Goal: Task Accomplishment & Management: Manage account settings

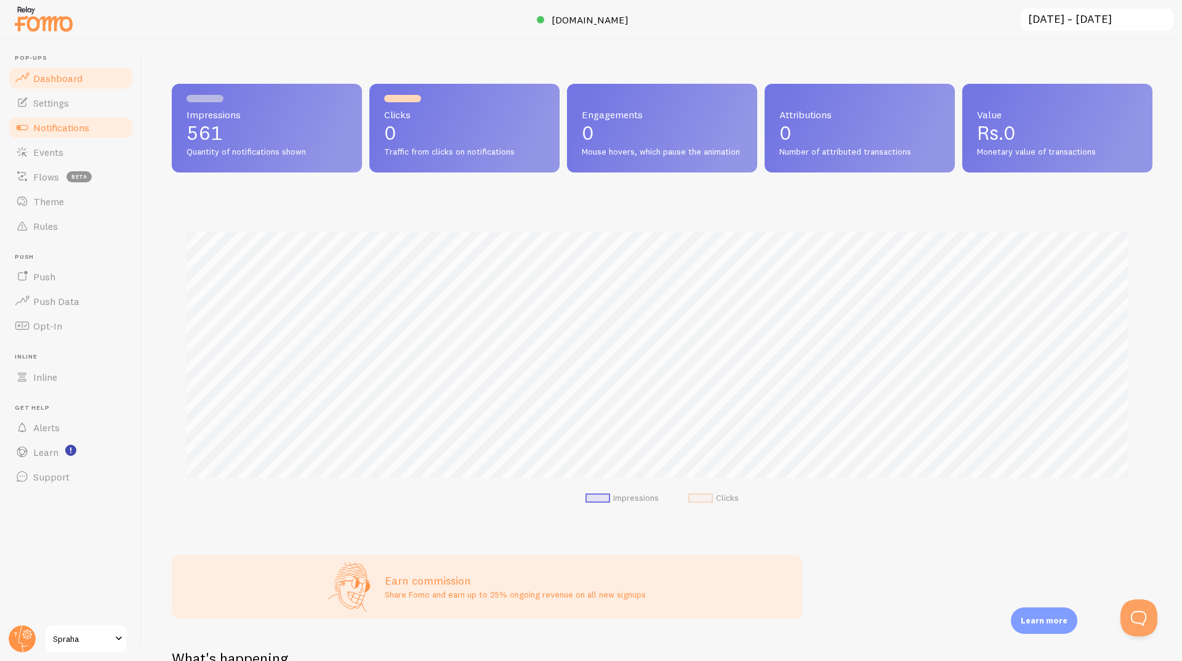
click at [64, 127] on span "Notifications" at bounding box center [61, 127] width 56 height 12
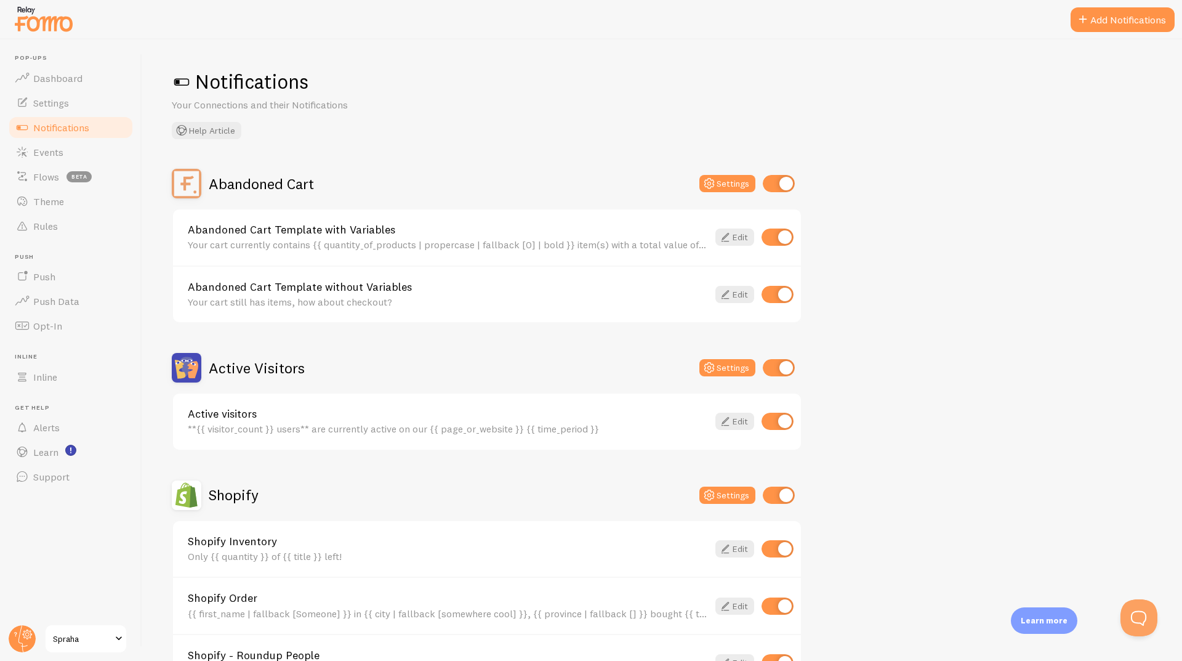
click at [780, 419] on input "checkbox" at bounding box center [778, 421] width 32 height 17
checkbox input "false"
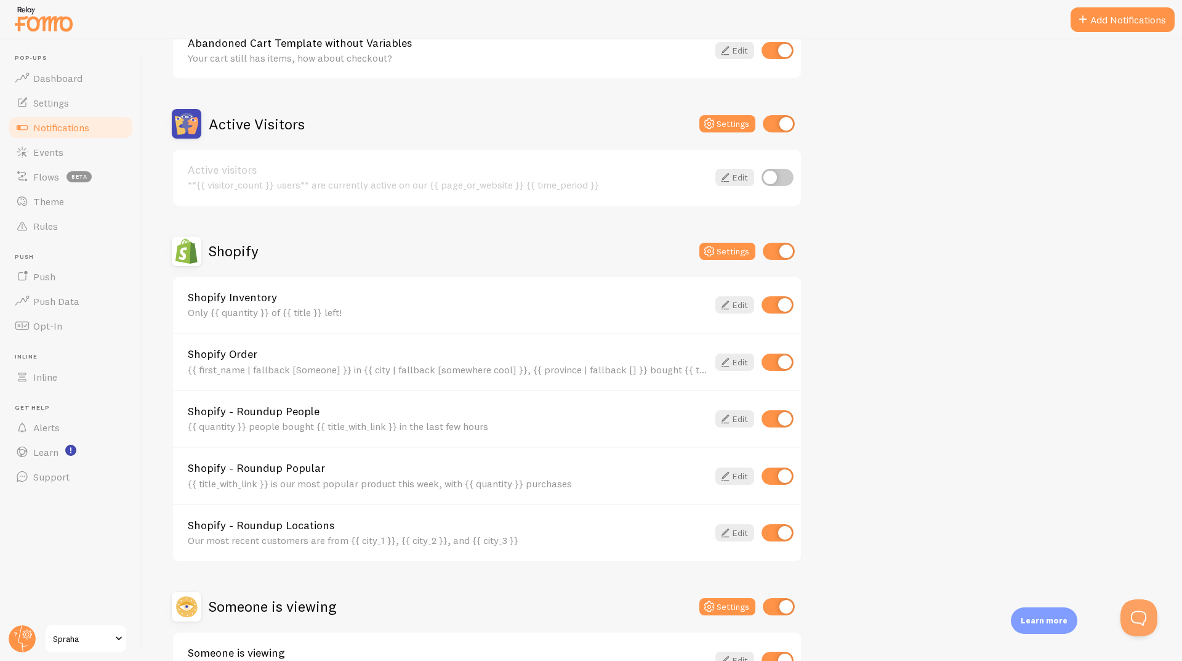
scroll to position [246, 0]
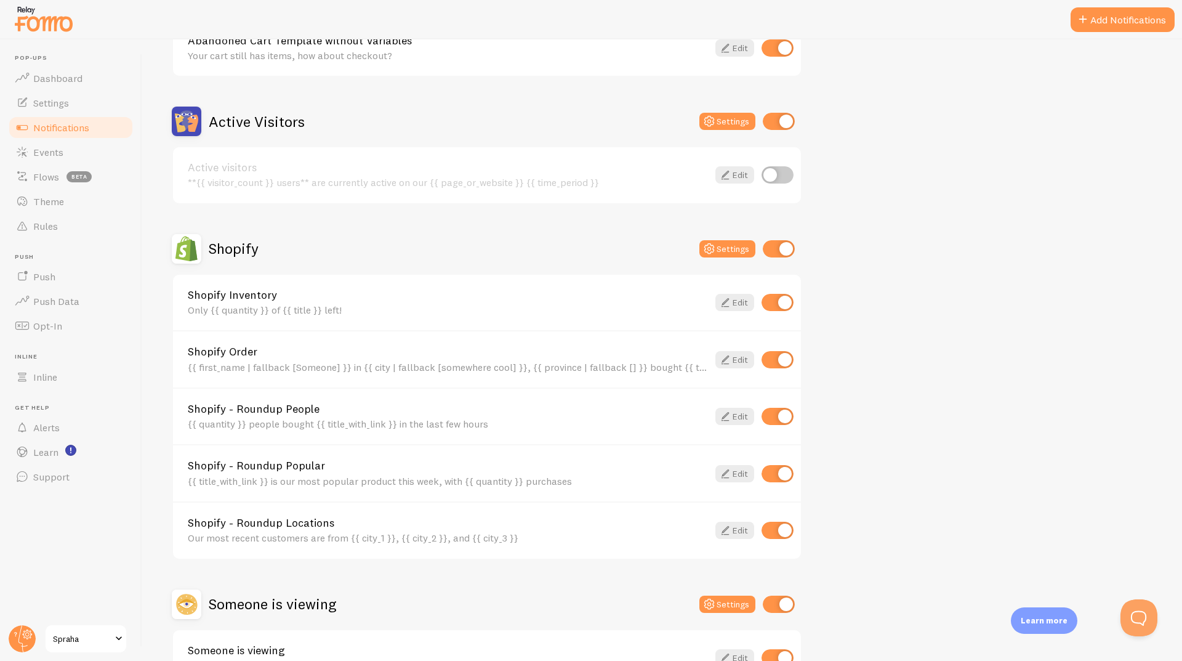
click at [773, 530] on input "checkbox" at bounding box center [778, 530] width 32 height 17
checkbox input "false"
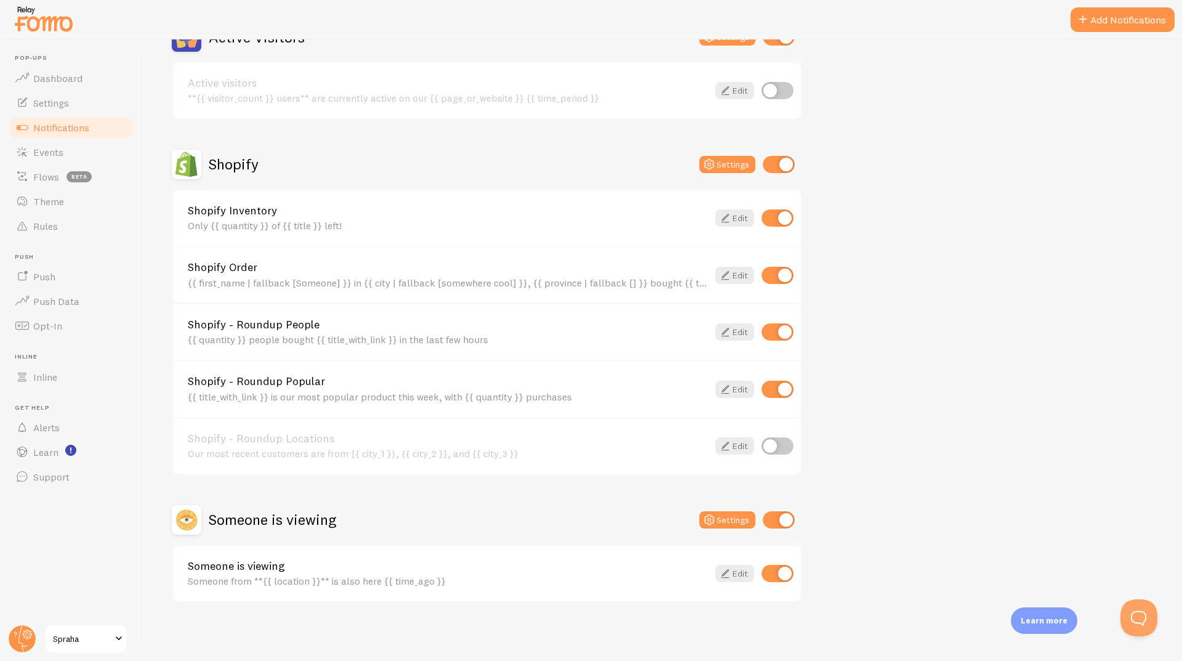
scroll to position [331, 0]
click at [776, 568] on input "checkbox" at bounding box center [778, 572] width 32 height 17
checkbox input "false"
click at [772, 517] on input "checkbox" at bounding box center [779, 518] width 32 height 17
checkbox input "false"
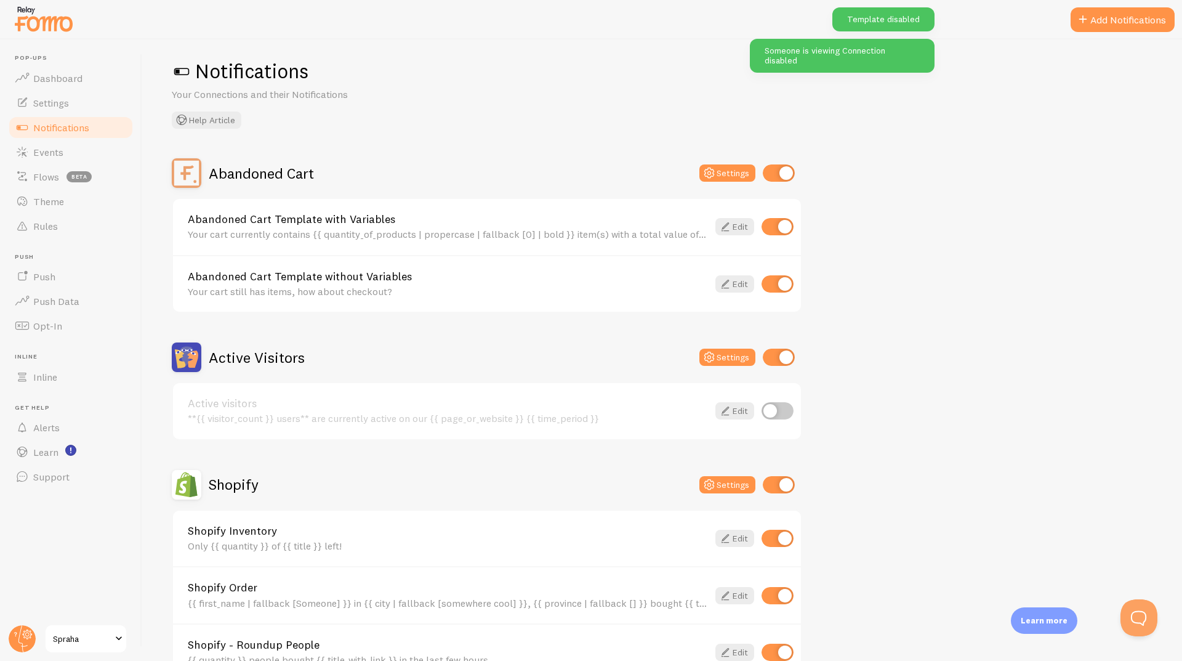
scroll to position [0, 0]
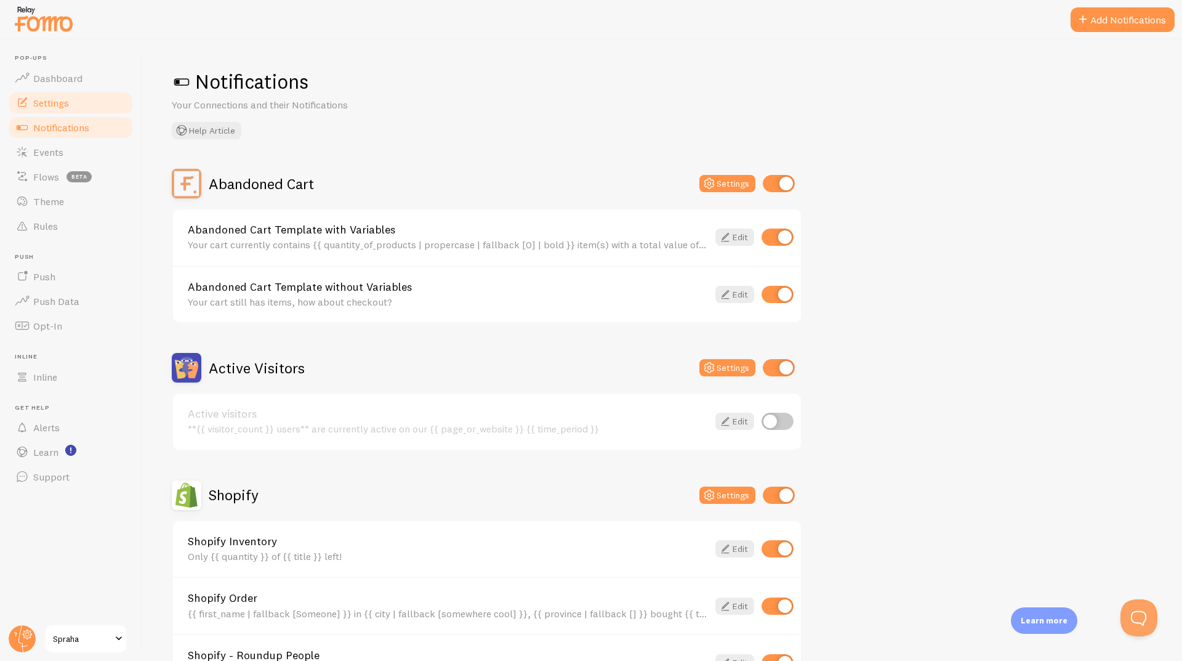
click at [71, 105] on link "Settings" at bounding box center [70, 103] width 127 height 25
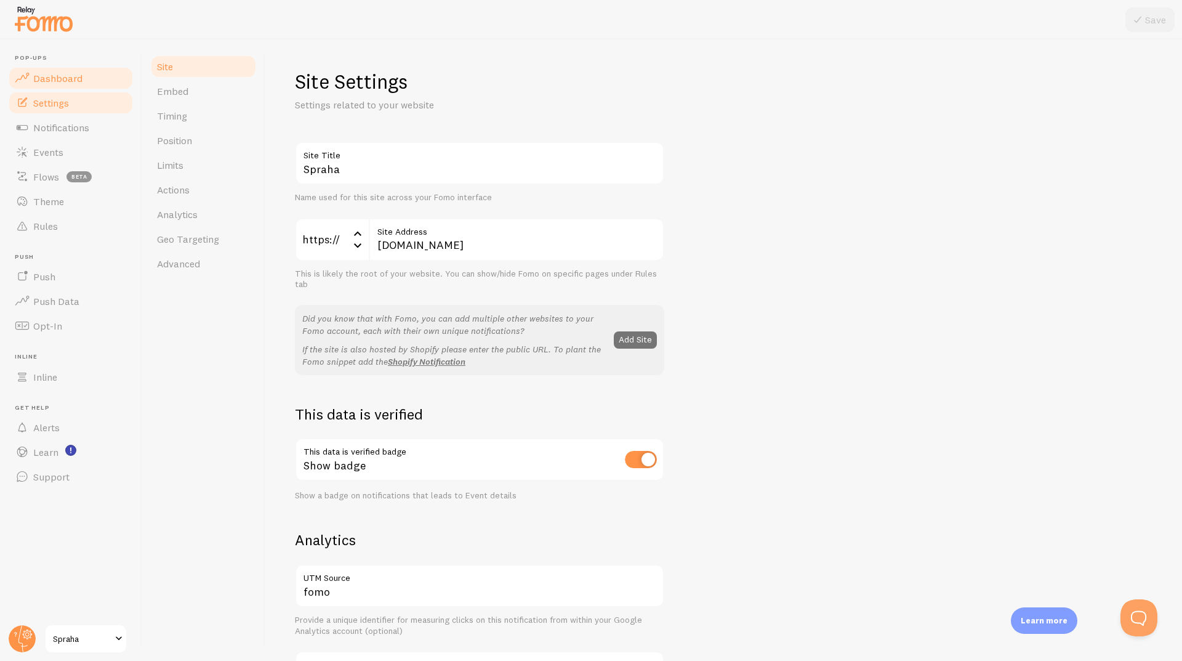
click at [51, 73] on span "Dashboard" at bounding box center [57, 78] width 49 height 12
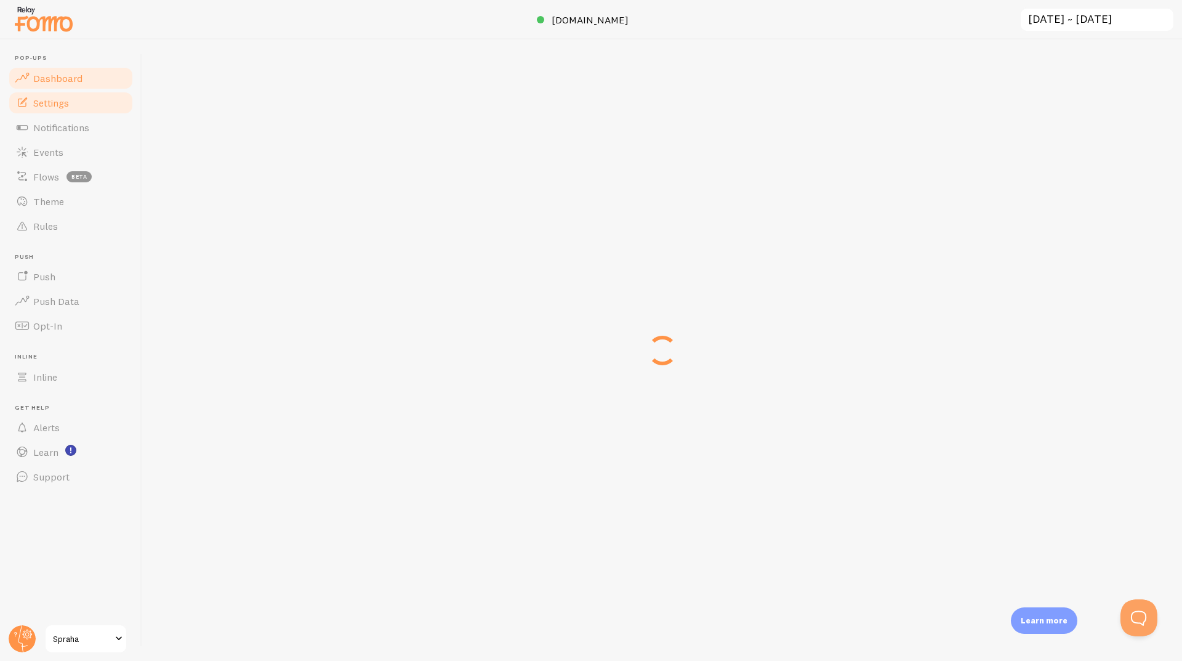
click at [63, 106] on span "Settings" at bounding box center [51, 103] width 36 height 12
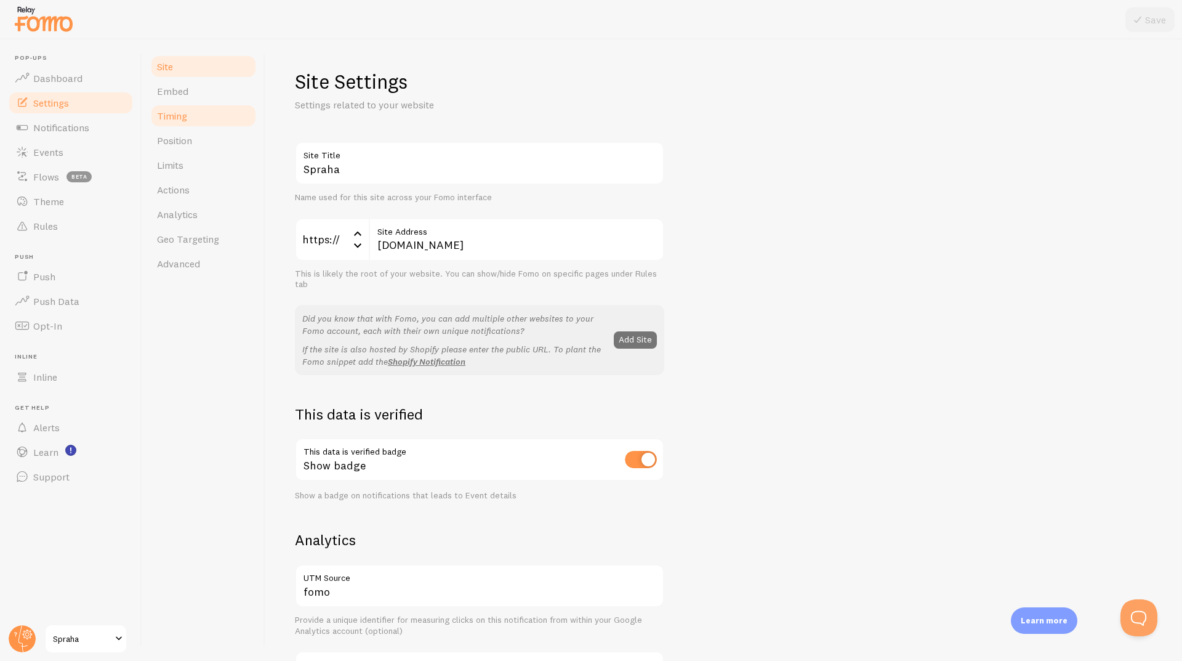
click at [185, 115] on span "Timing" at bounding box center [172, 116] width 30 height 12
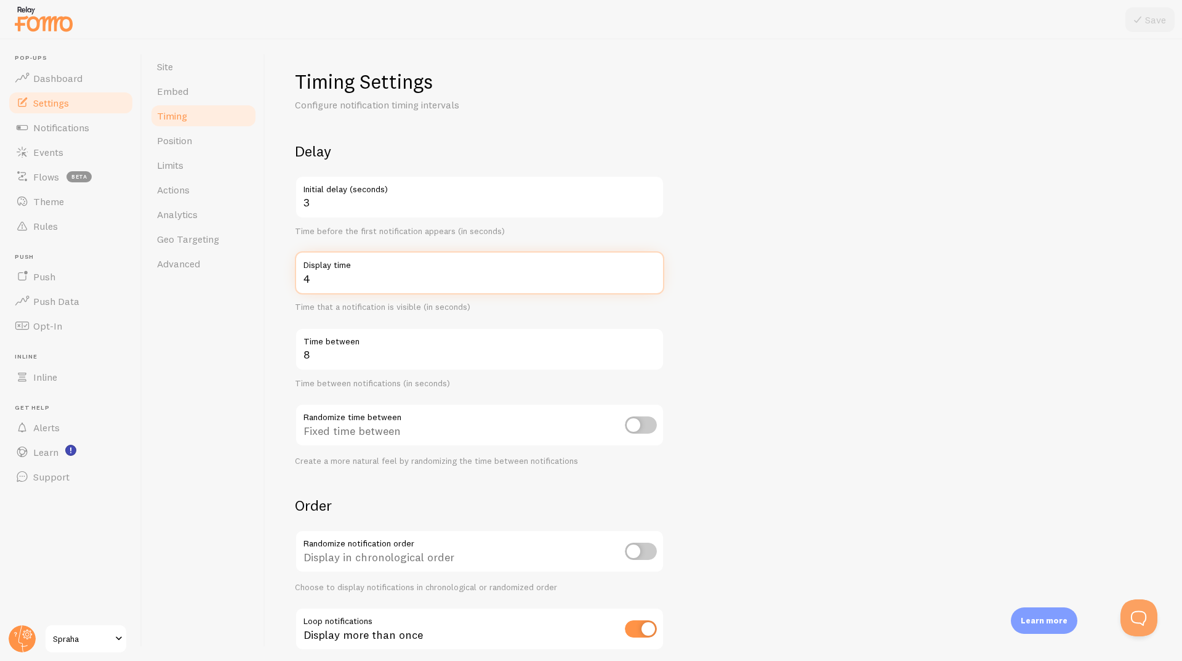
click at [339, 281] on input "4" at bounding box center [479, 272] width 369 height 43
click at [651, 283] on input "3" at bounding box center [479, 272] width 369 height 43
type input "2"
click at [651, 283] on input "2" at bounding box center [479, 272] width 369 height 43
click at [1145, 28] on button "Save" at bounding box center [1150, 19] width 49 height 25
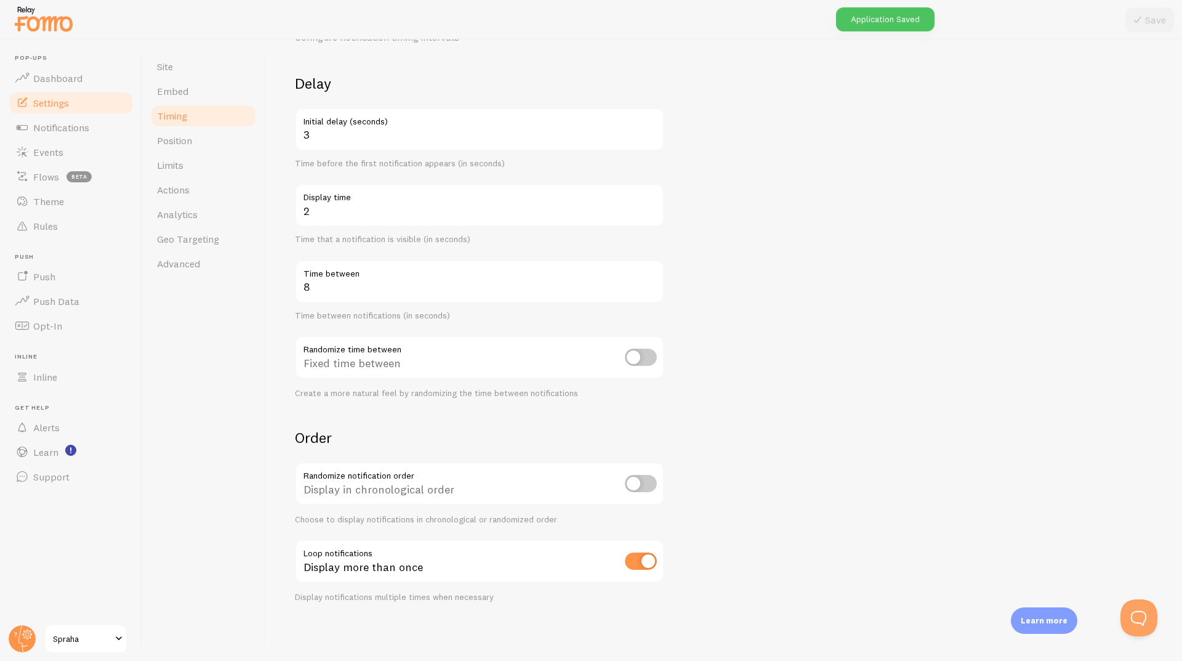
scroll to position [68, 0]
click at [189, 149] on link "Position" at bounding box center [204, 140] width 108 height 25
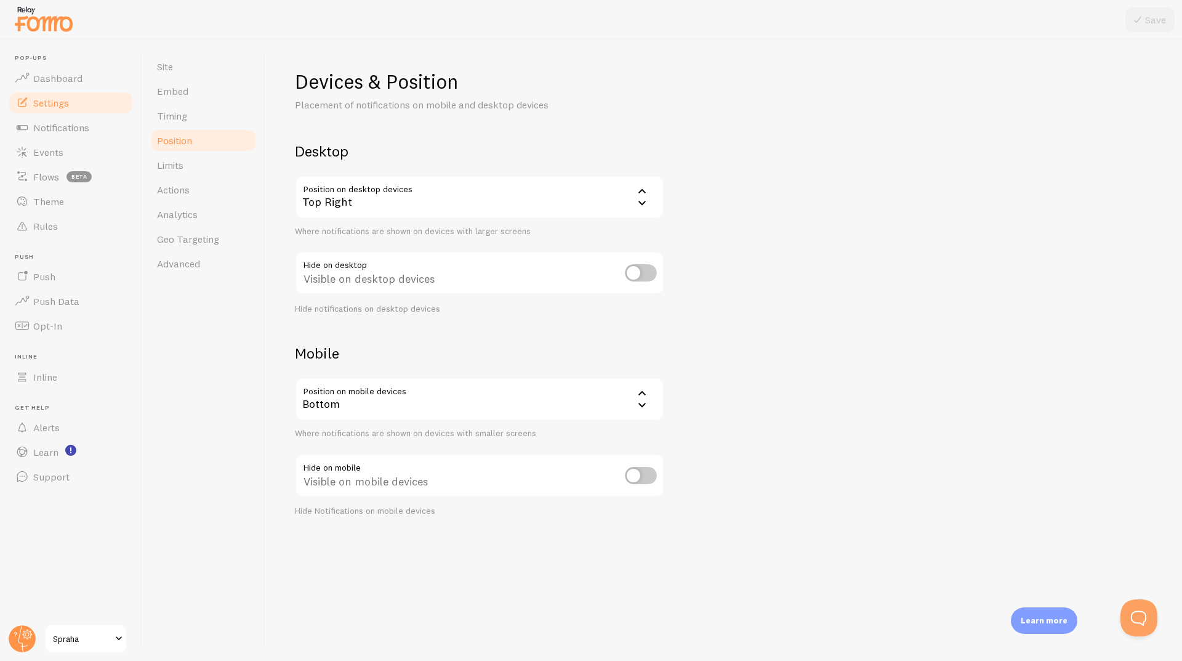
click at [498, 401] on div "Bottom" at bounding box center [479, 398] width 369 height 43
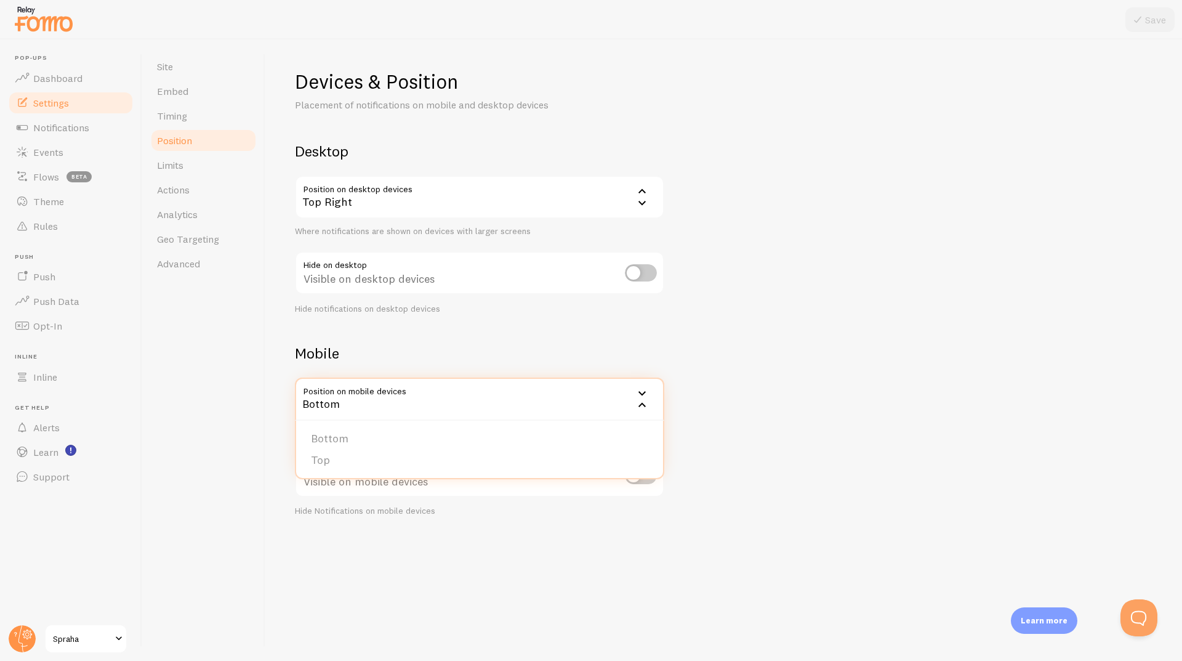
click at [498, 401] on div "Bottom" at bounding box center [479, 398] width 369 height 43
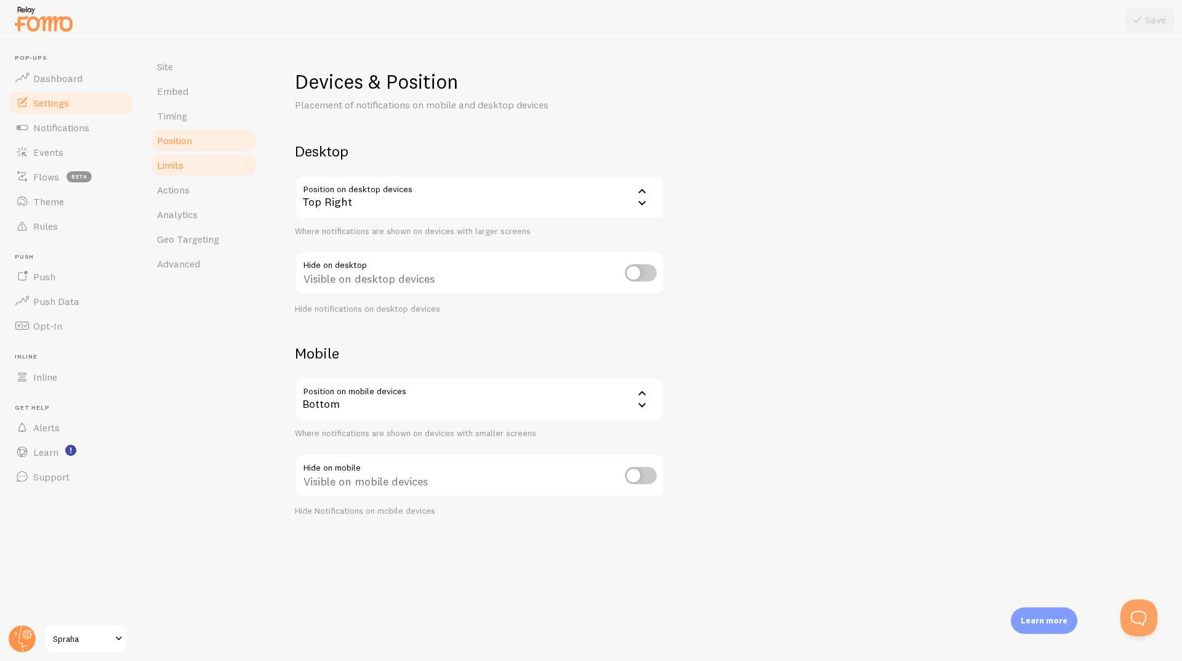
click at [190, 162] on link "Limits" at bounding box center [204, 165] width 108 height 25
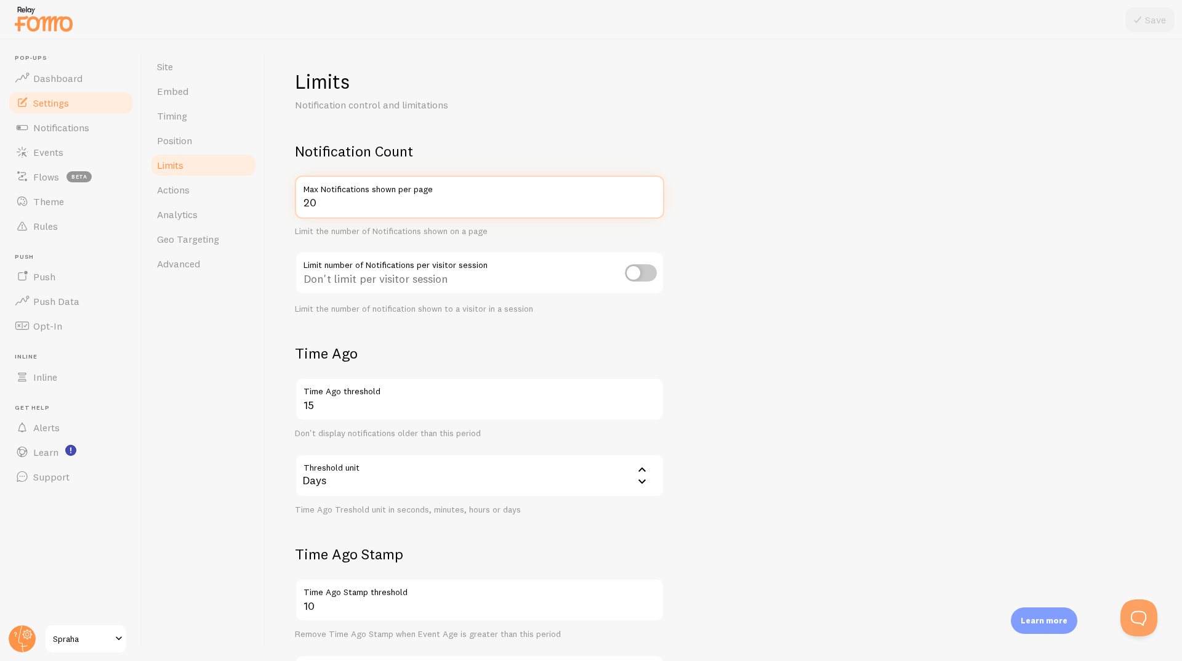
click at [389, 207] on input "20" at bounding box center [479, 196] width 369 height 43
click at [171, 191] on span "Actions" at bounding box center [173, 189] width 33 height 12
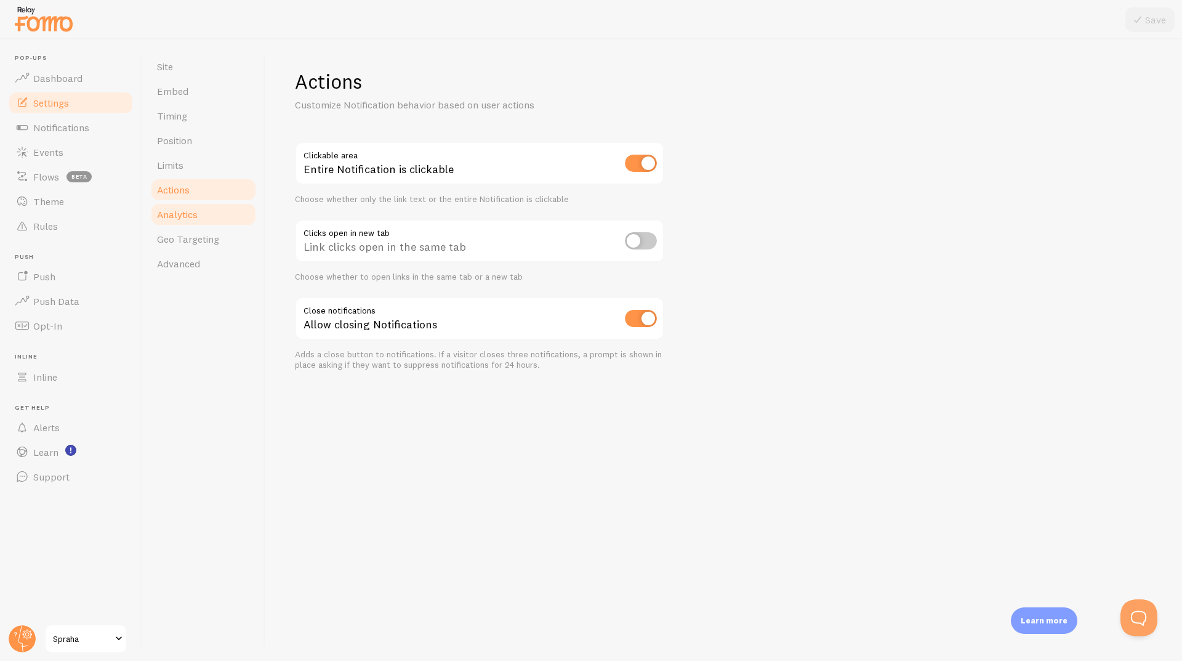
click at [210, 219] on link "Analytics" at bounding box center [204, 214] width 108 height 25
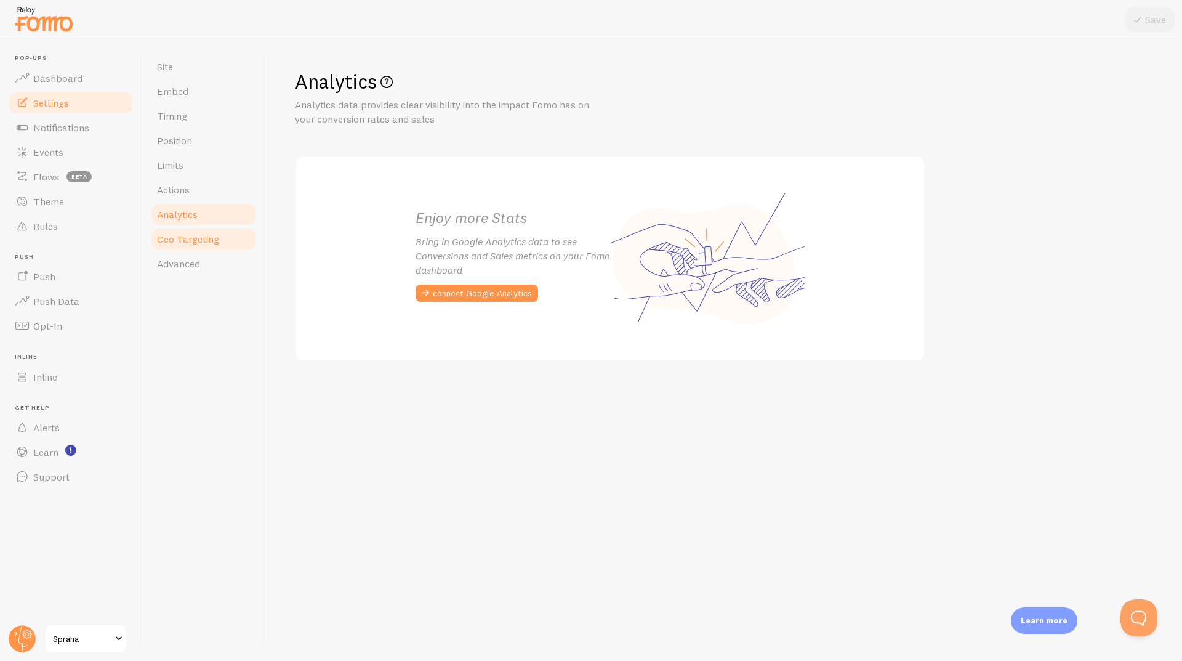
click at [201, 243] on span "Geo Targeting" at bounding box center [188, 239] width 62 height 12
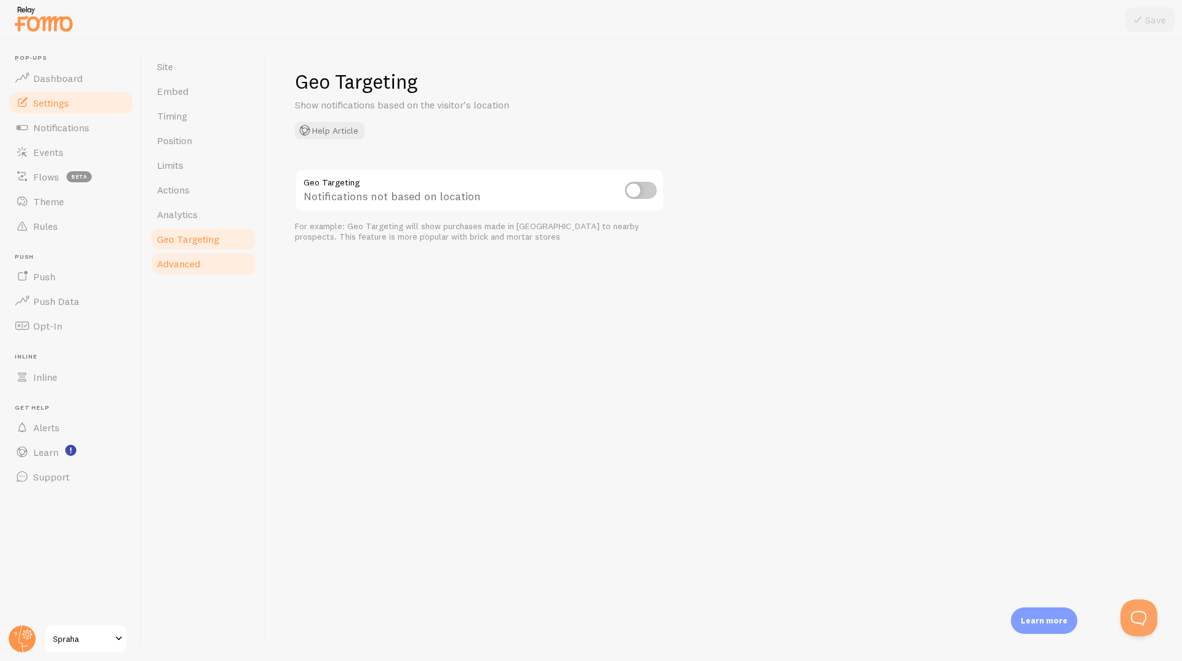
click at [198, 257] on link "Advanced" at bounding box center [204, 263] width 108 height 25
